Goal: Information Seeking & Learning: Compare options

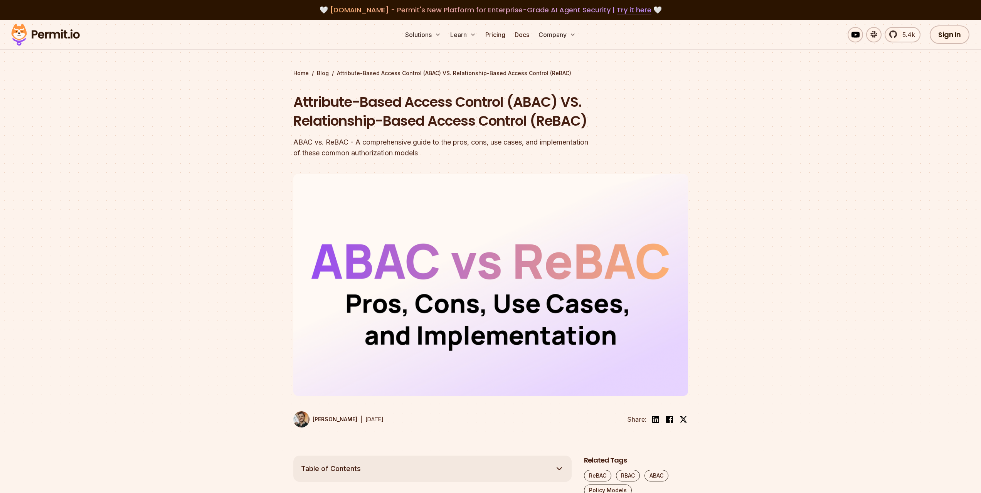
click at [34, 34] on img at bounding box center [46, 35] width 76 height 26
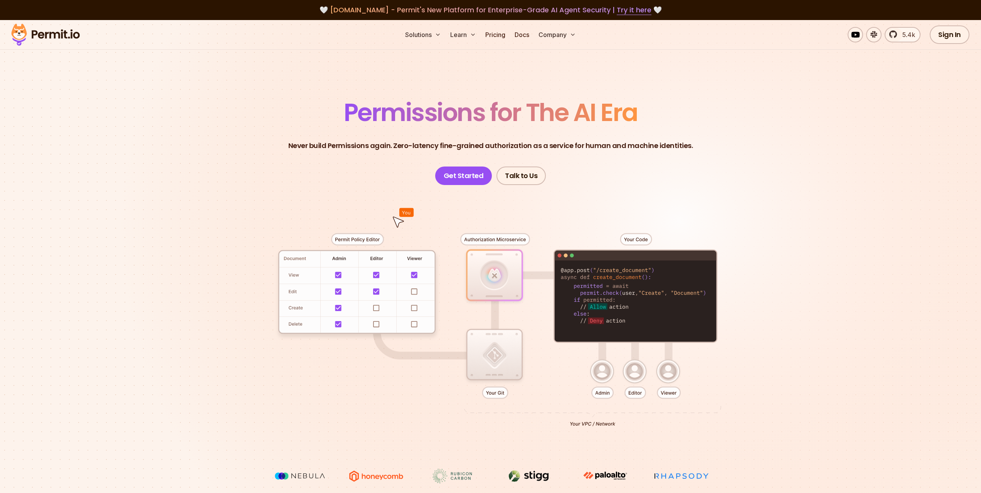
click at [344, 143] on p "Never build Permissions again. Zero-latency fine-grained authorization as a ser…" at bounding box center [490, 145] width 405 height 11
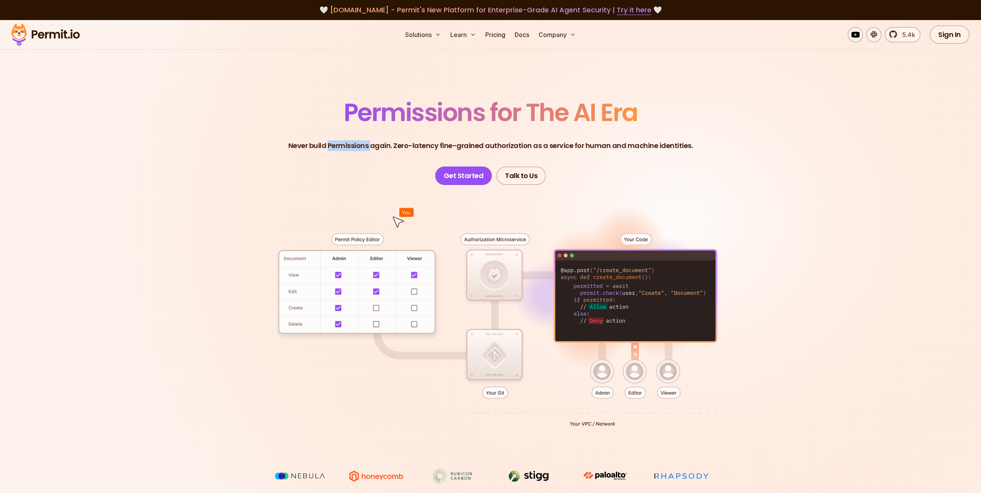
click at [377, 139] on header "Permissions for The AI Era Never build Permissions again. Zero-latency fine-gra…" at bounding box center [491, 142] width 540 height 85
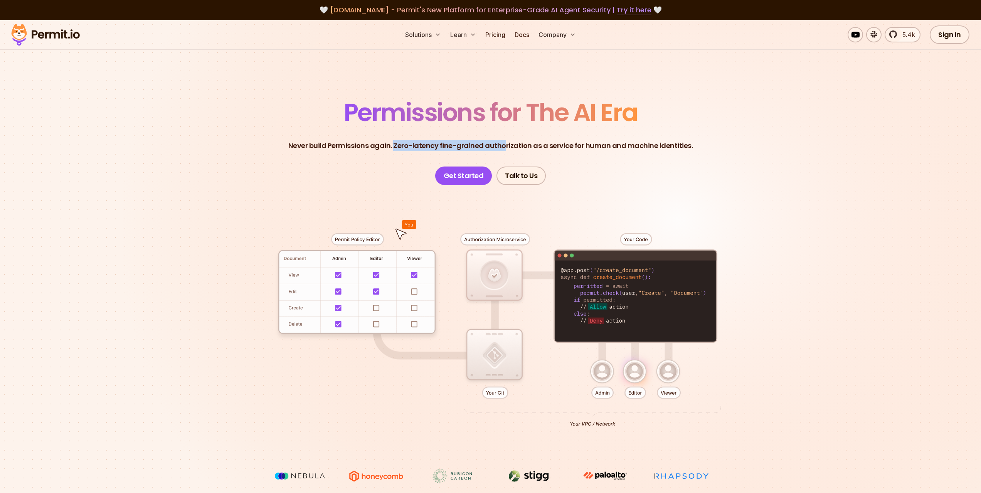
drag, startPoint x: 396, startPoint y: 147, endPoint x: 504, endPoint y: 151, distance: 108.0
click at [504, 151] on p "Never build Permissions again. Zero-latency fine-grained authorization as a ser…" at bounding box center [490, 145] width 405 height 11
click at [485, 146] on p "Never build Permissions again. Zero-latency fine-grained authorization as a ser…" at bounding box center [490, 145] width 405 height 11
drag, startPoint x: 457, startPoint y: 146, endPoint x: 507, endPoint y: 148, distance: 50.5
click at [507, 148] on p "Never build Permissions again. Zero-latency fine-grained authorization as a ser…" at bounding box center [490, 145] width 405 height 11
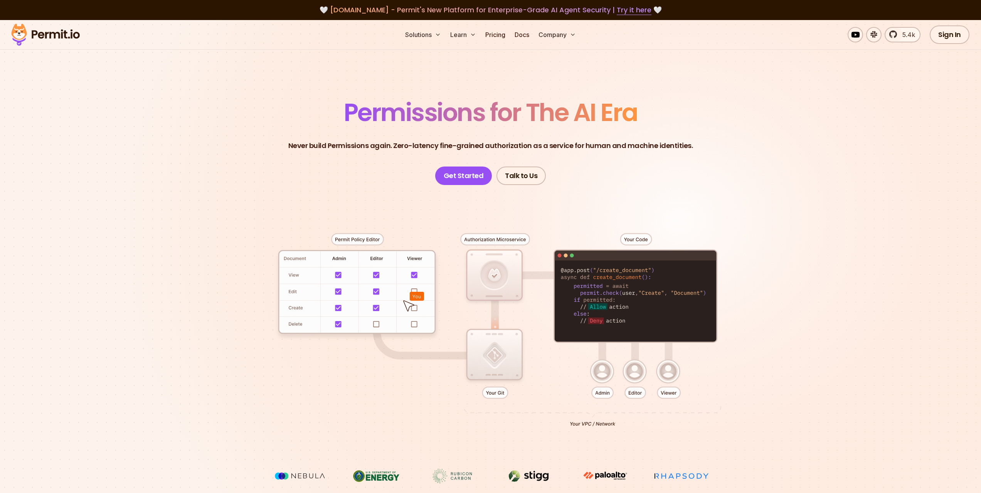
click at [514, 148] on p "Never build Permissions again. Zero-latency fine-grained authorization as a ser…" at bounding box center [490, 145] width 405 height 11
click at [495, 31] on link "Pricing" at bounding box center [495, 34] width 26 height 15
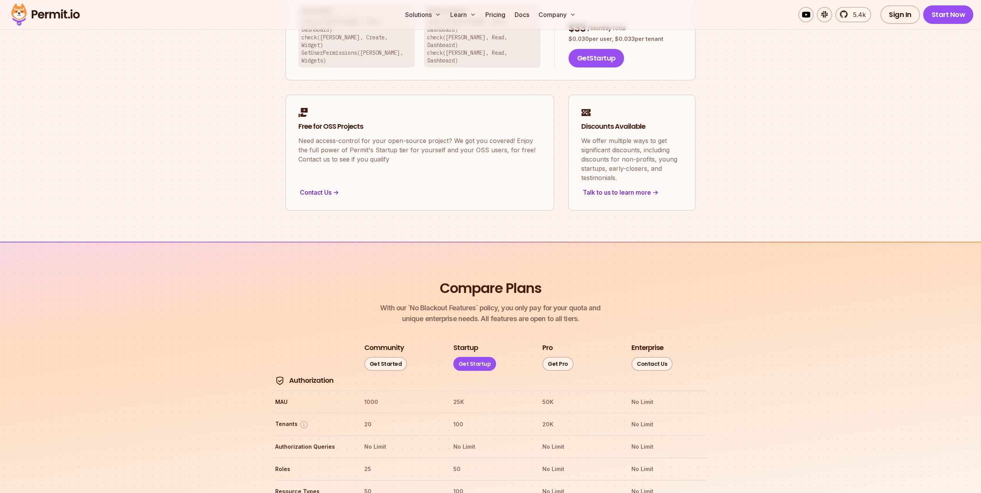
scroll to position [890, 0]
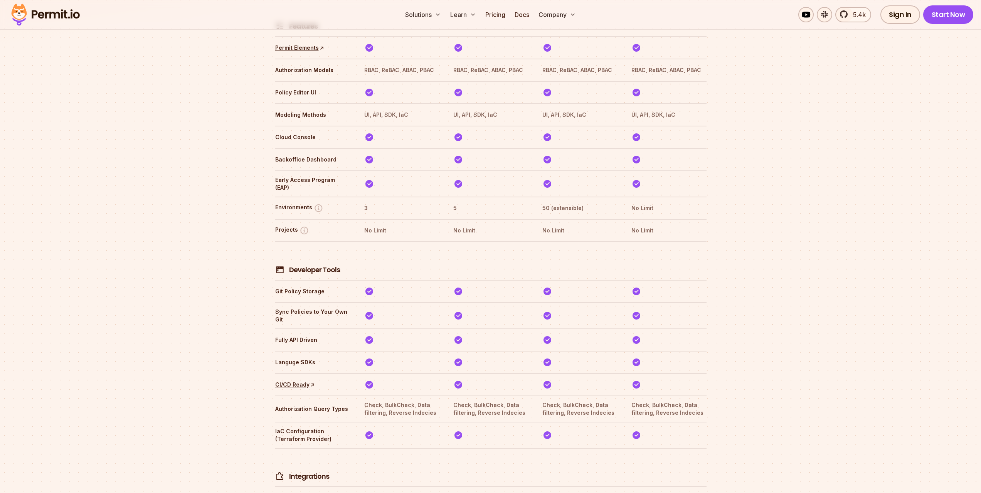
scroll to position [1131, 0]
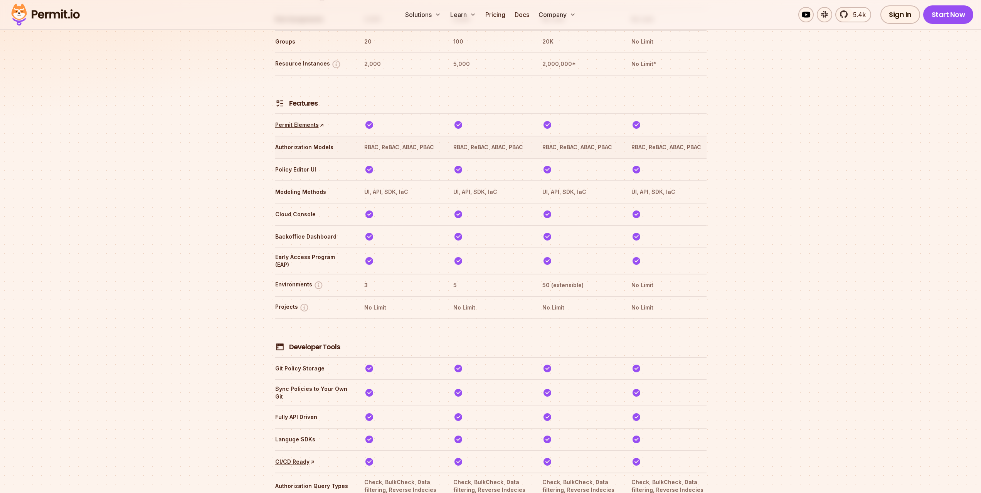
click at [303, 141] on th "Authorization Models" at bounding box center [312, 147] width 75 height 12
click at [366, 141] on th "RBAC, ReBAC, ABAC, PBAC" at bounding box center [401, 147] width 75 height 12
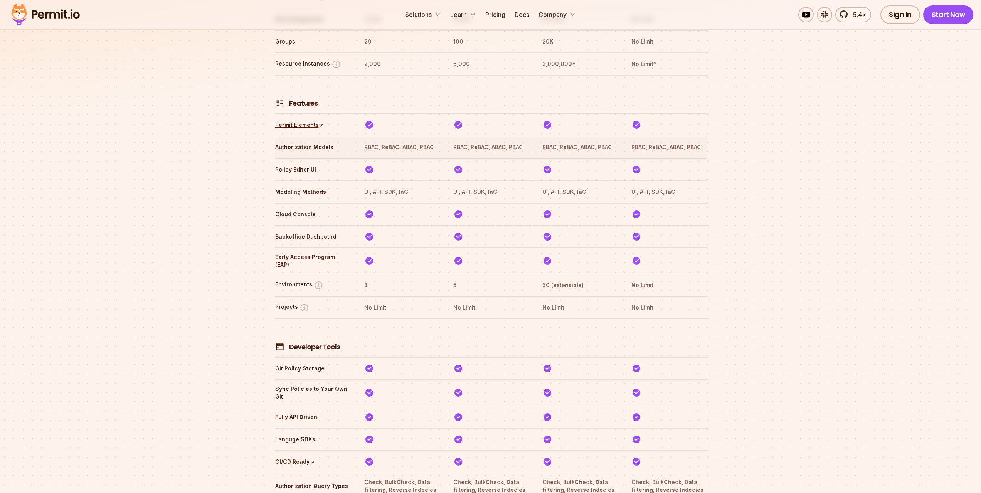
click at [384, 141] on th "RBAC, ReBAC, ABAC, PBAC" at bounding box center [401, 147] width 75 height 12
click at [405, 141] on th "RBAC, ReBAC, ABAC, PBAC" at bounding box center [401, 147] width 75 height 12
click at [426, 141] on th "RBAC, ReBAC, ABAC, PBAC" at bounding box center [401, 147] width 75 height 12
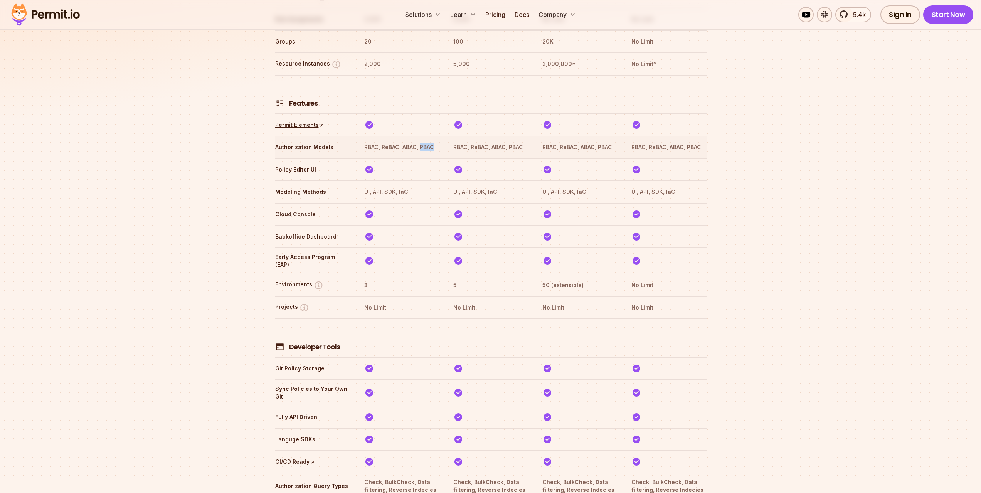
click at [426, 141] on th "RBAC, ReBAC, ABAC, PBAC" at bounding box center [401, 147] width 75 height 12
click at [372, 141] on th "RBAC, ReBAC, ABAC, PBAC" at bounding box center [401, 147] width 75 height 12
